Goal: Task Accomplishment & Management: Use online tool/utility

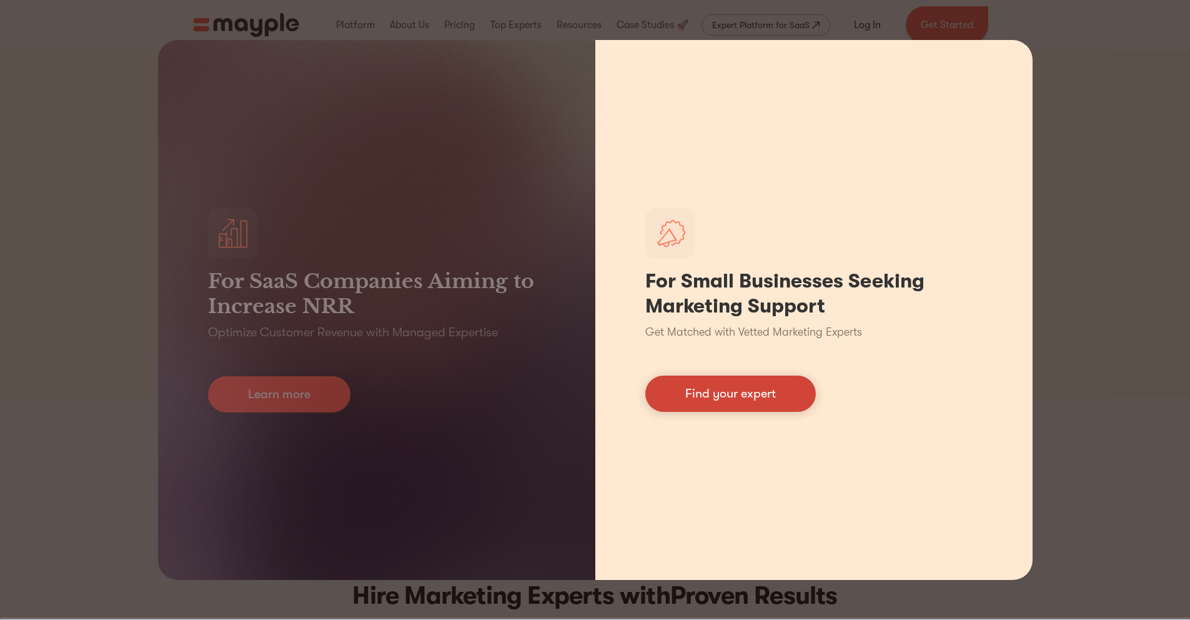
click at [801, 389] on link "Find your expert" at bounding box center [730, 393] width 171 height 36
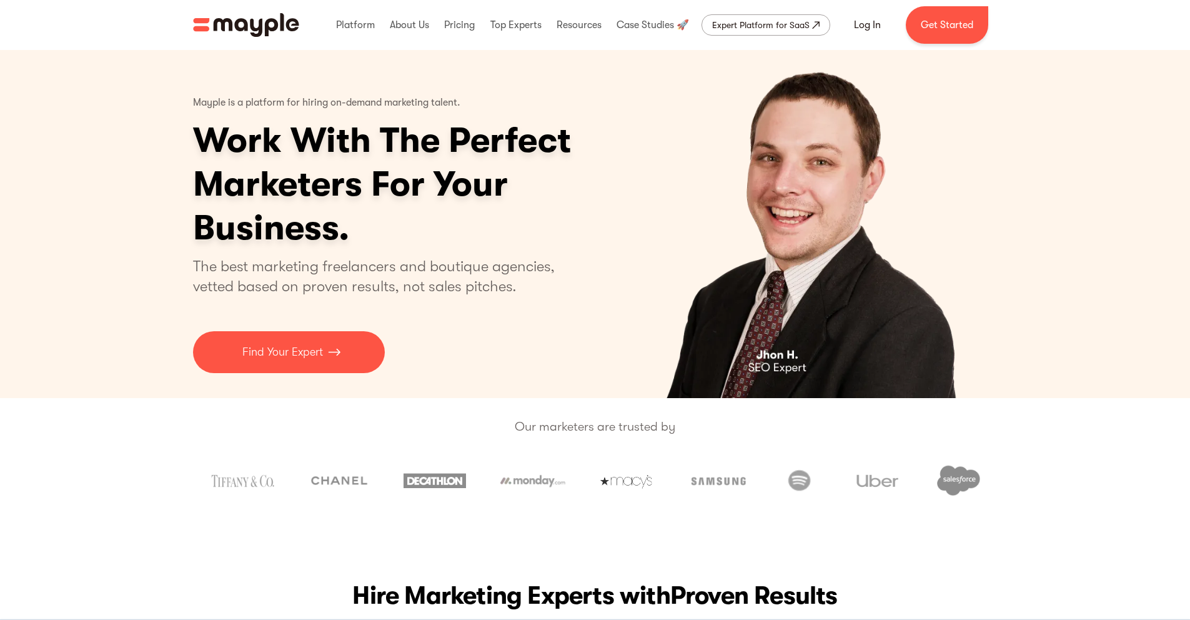
click at [325, 382] on div "Mayple is a platform for hiring on-demand marketing talent. Work With The Perfe…" at bounding box center [595, 224] width 805 height 348
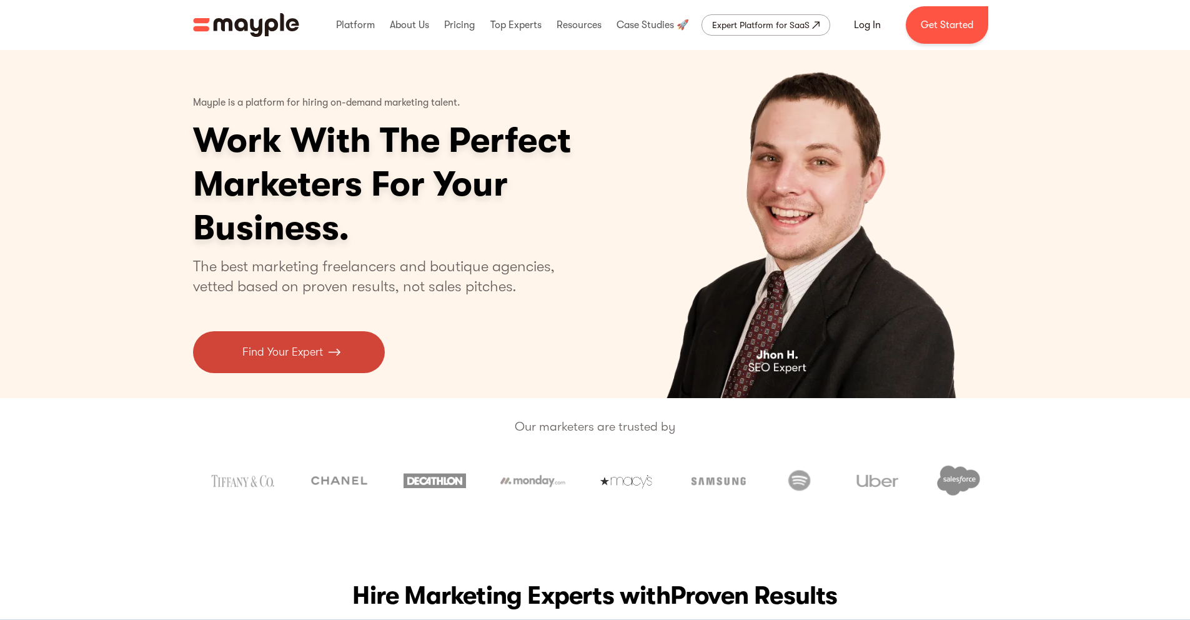
click at [337, 338] on link "Find Your Expert" at bounding box center [289, 352] width 192 height 42
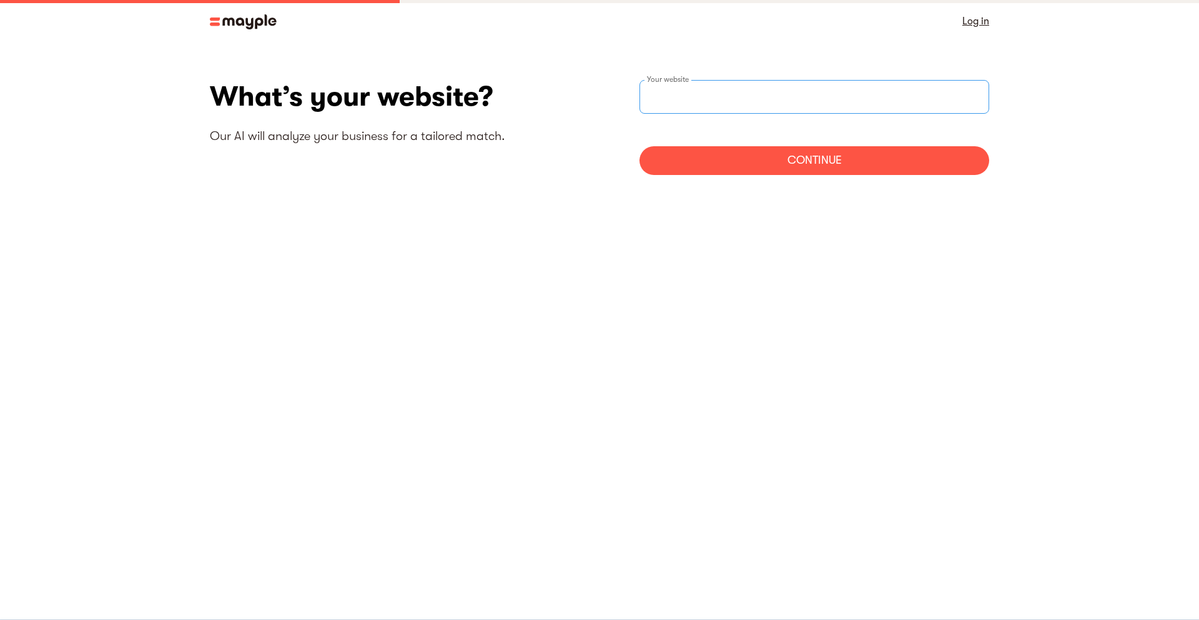
click at [686, 82] on input "websiteStep" at bounding box center [815, 97] width 350 height 34
paste input "[URL][DOMAIN_NAME]"
type input "[URL][DOMAIN_NAME]"
click at [715, 141] on form "[URL][DOMAIN_NAME] Your website riggleapi Continue" at bounding box center [815, 127] width 350 height 95
click at [715, 157] on div "Continue" at bounding box center [815, 160] width 350 height 29
